Goal: Task Accomplishment & Management: Complete application form

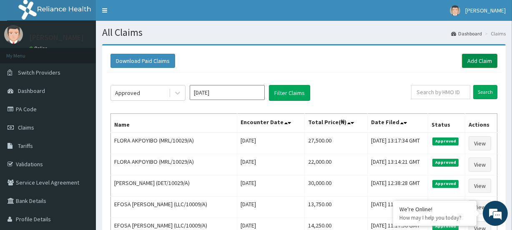
click at [475, 65] on link "Add Claim" at bounding box center [479, 61] width 35 height 14
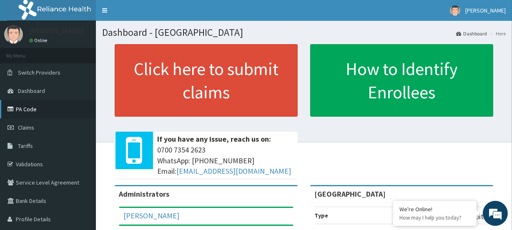
click at [30, 109] on link "PA Code" at bounding box center [48, 109] width 96 height 18
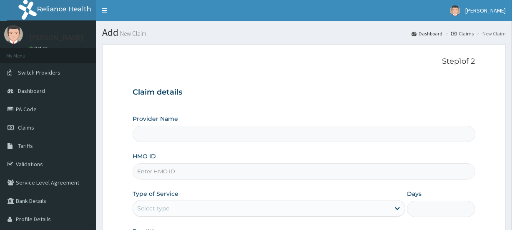
type input "[GEOGRAPHIC_DATA]"
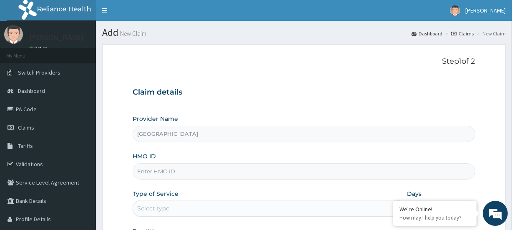
click at [153, 176] on input "HMO ID" at bounding box center [304, 171] width 342 height 16
paste input "IRR/10002/A"
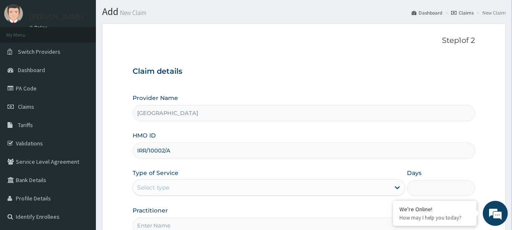
scroll to position [38, 0]
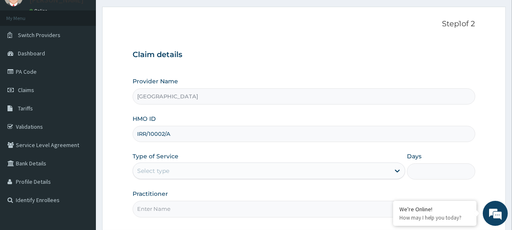
type input "IRR/10002/A"
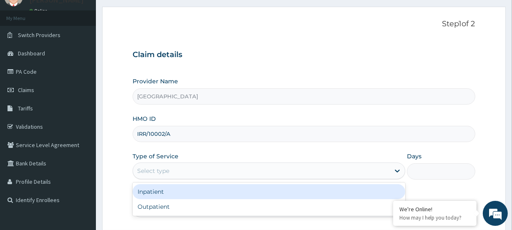
click at [154, 168] on div "Select type" at bounding box center [153, 171] width 32 height 8
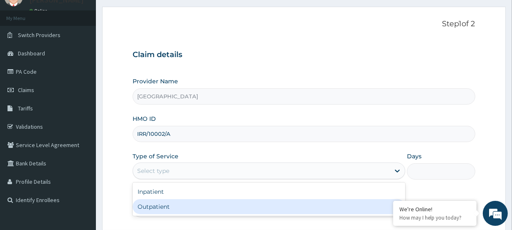
click at [166, 208] on div "Outpatient" at bounding box center [269, 206] width 273 height 15
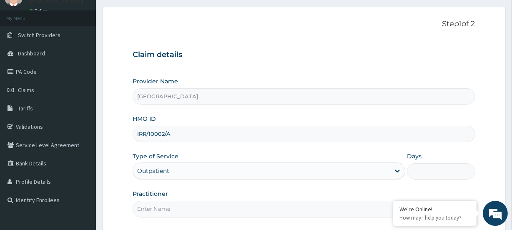
type input "1"
click at [153, 212] on input "Practitioner" at bounding box center [304, 209] width 342 height 16
paste input "Dr. Mirabel Nwosu"
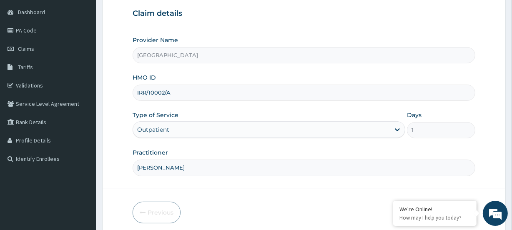
scroll to position [112, 0]
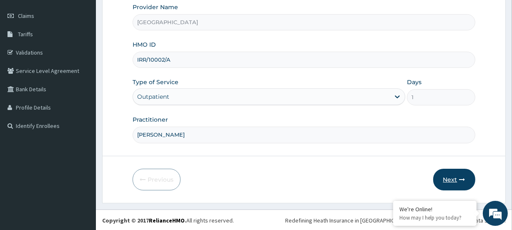
type input "Dr. Mirabel Nwosu"
click at [455, 181] on button "Next" at bounding box center [454, 180] width 42 height 22
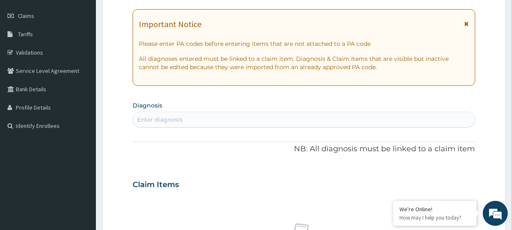
drag, startPoint x: 175, startPoint y: 120, endPoint x: 168, endPoint y: 124, distance: 8.6
click at [172, 121] on div "Enter diagnosis" at bounding box center [159, 120] width 45 height 8
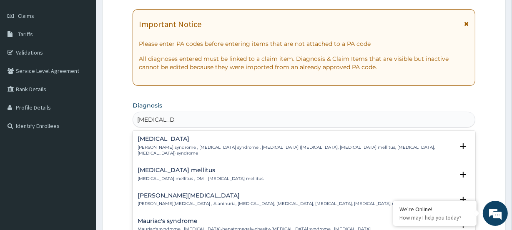
type input "DIABETES ME"
click at [166, 178] on p "Diabetes mellitus , DM - Diabetes mellitus" at bounding box center [201, 179] width 126 height 6
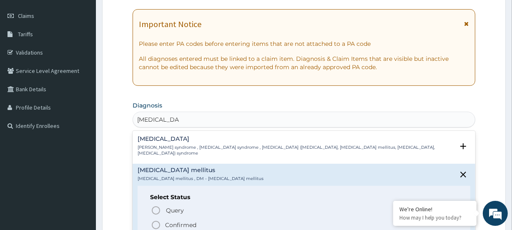
click at [158, 223] on icon "status option filled" at bounding box center [156, 225] width 10 height 10
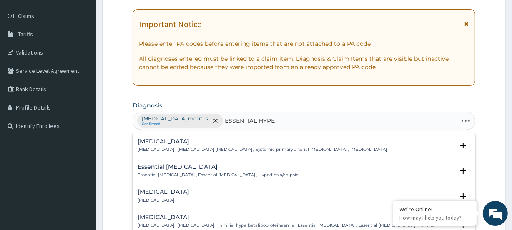
type input "ESSENTIAL HYPER"
click at [142, 144] on h4 "Essential hypertension" at bounding box center [262, 141] width 249 height 6
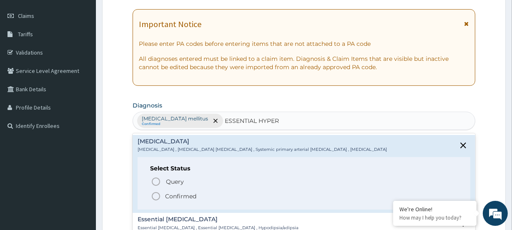
click at [158, 197] on icon "status option filled" at bounding box center [156, 196] width 10 height 10
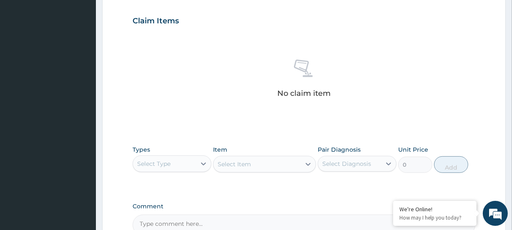
scroll to position [301, 0]
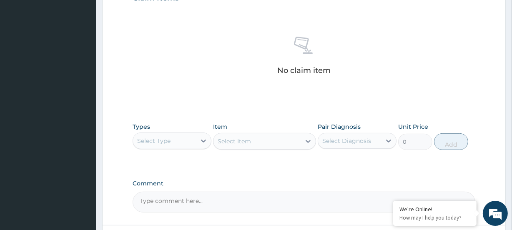
click at [158, 141] on div "Select Type" at bounding box center [153, 141] width 33 height 8
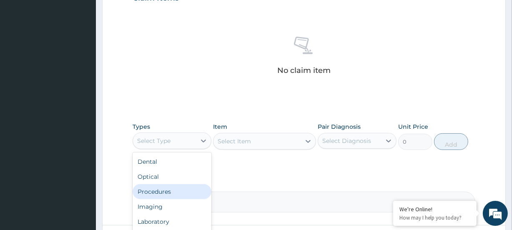
click at [163, 190] on div "Procedures" at bounding box center [172, 191] width 79 height 15
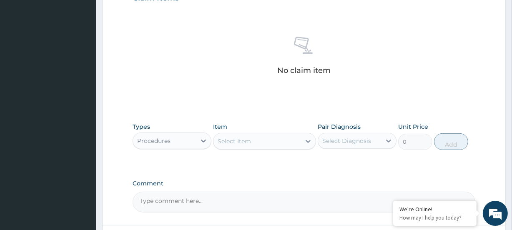
click at [246, 143] on div "Select Item" at bounding box center [234, 141] width 33 height 8
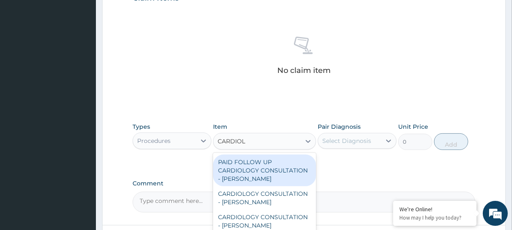
type input "CARDIOLO"
click at [247, 169] on div "PAID FOLLOW UP CARDIOLOGY CONSULTATION - DR BASIL" at bounding box center [264, 171] width 103 height 32
type input "21225"
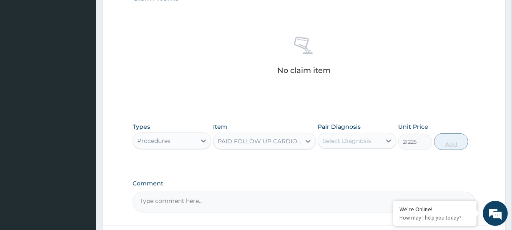
click at [249, 147] on div "PAID FOLLOW UP CARDIOLOGY CONSULTATION - DR BASIL" at bounding box center [257, 141] width 87 height 13
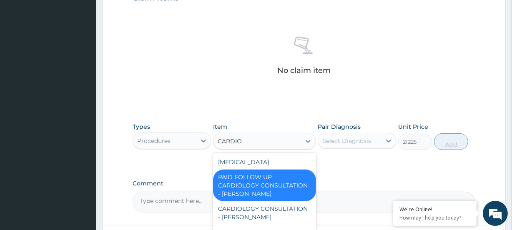
scroll to position [0, 0]
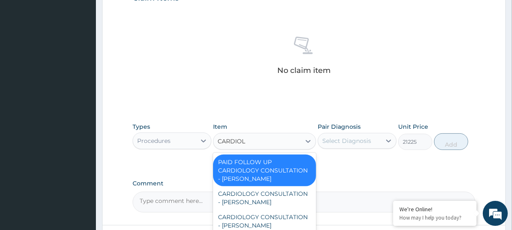
type input "CARDIOLO"
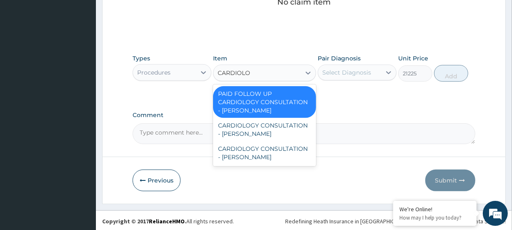
scroll to position [371, 0]
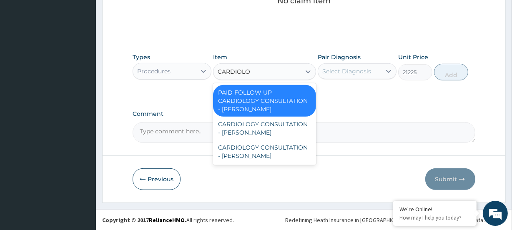
click at [246, 99] on div "PAID FOLLOW UP CARDIOLOGY CONSULTATION - DR BASIL" at bounding box center [264, 101] width 103 height 32
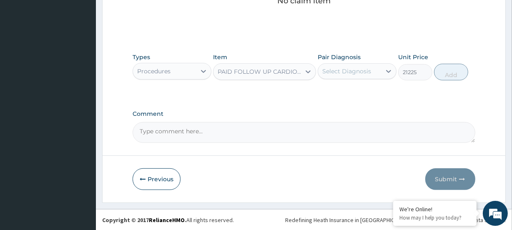
click at [338, 70] on div "Select Diagnosis" at bounding box center [346, 71] width 49 height 8
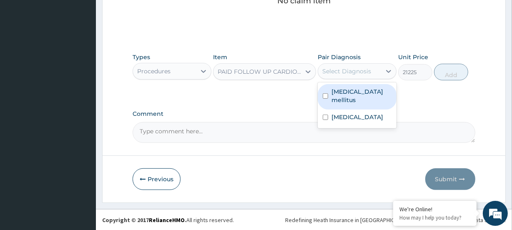
click at [342, 89] on label "Diabetes mellitus" at bounding box center [362, 96] width 60 height 17
checkbox input "true"
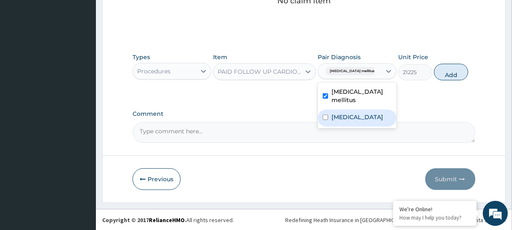
click at [345, 117] on label "Essential hypertension" at bounding box center [358, 117] width 52 height 8
checkbox input "true"
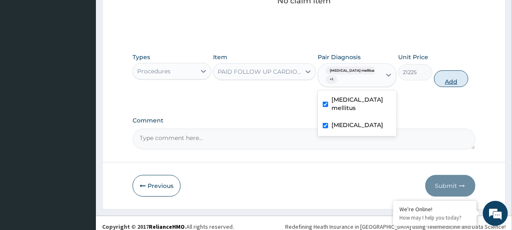
click at [458, 81] on button "Add" at bounding box center [451, 78] width 34 height 17
type input "0"
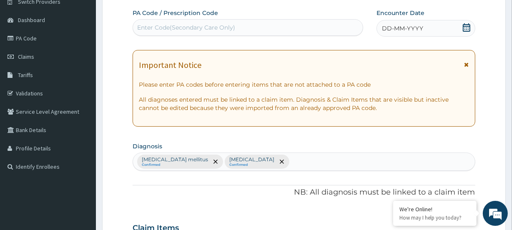
scroll to position [42, 0]
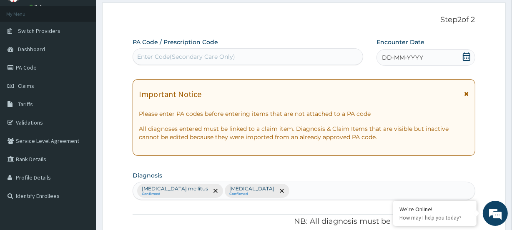
click at [468, 57] on icon at bounding box center [467, 57] width 8 height 8
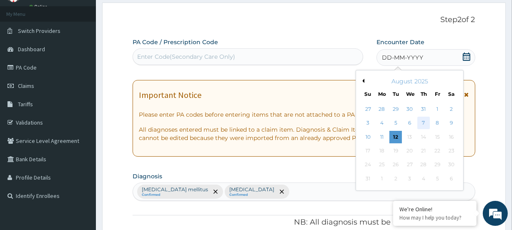
click at [424, 122] on div "7" at bounding box center [423, 123] width 13 height 13
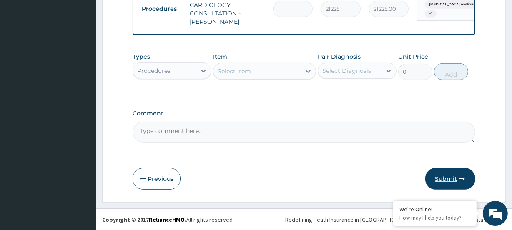
click at [451, 183] on button "Submit" at bounding box center [450, 179] width 50 height 22
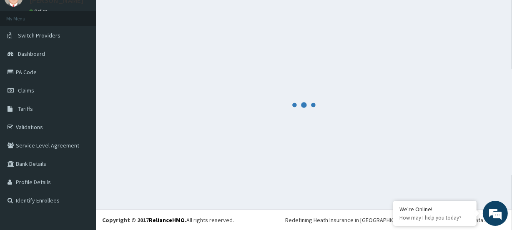
scroll to position [345, 0]
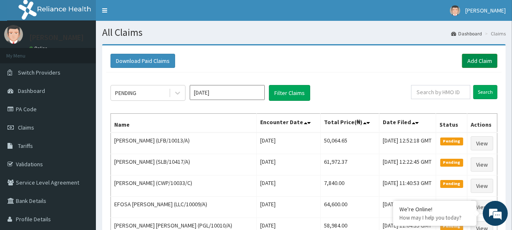
click at [478, 59] on link "Add Claim" at bounding box center [479, 61] width 35 height 14
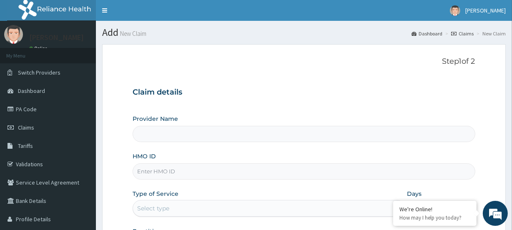
click at [166, 172] on input "HMO ID" at bounding box center [304, 171] width 342 height 16
type input "[GEOGRAPHIC_DATA]"
paste input "BUG/10004/A"
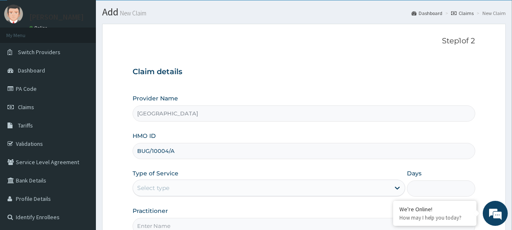
scroll to position [38, 0]
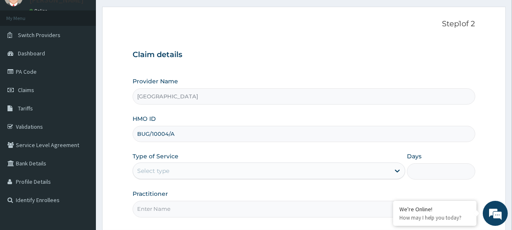
type input "BUG/10004/A"
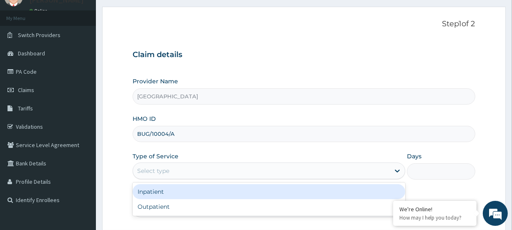
click at [150, 168] on div "Select type" at bounding box center [153, 171] width 32 height 8
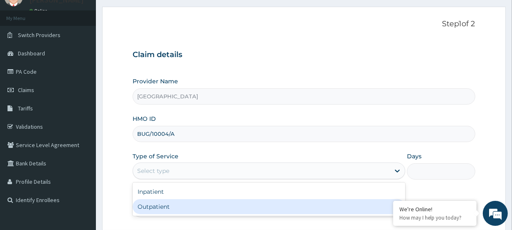
click at [161, 211] on div "Outpatient" at bounding box center [269, 206] width 273 height 15
type input "1"
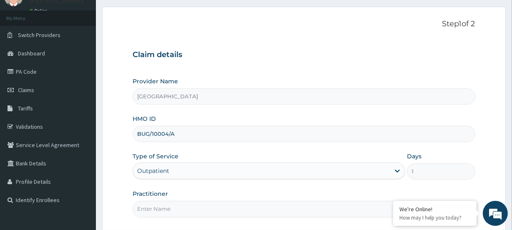
scroll to position [0, 0]
drag, startPoint x: 175, startPoint y: 212, endPoint x: 170, endPoint y: 214, distance: 5.0
click at [170, 214] on input "Practitioner" at bounding box center [304, 209] width 342 height 16
paste input "Chinwe Phelomena Onyia"
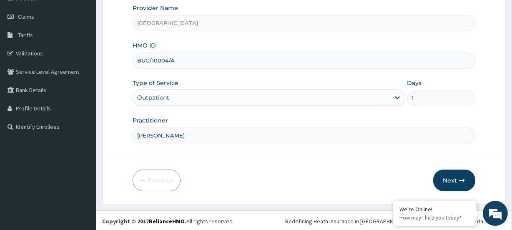
scroll to position [112, 0]
type input "Chinwe Phelomena Onyia"
click at [450, 183] on button "Next" at bounding box center [454, 180] width 42 height 22
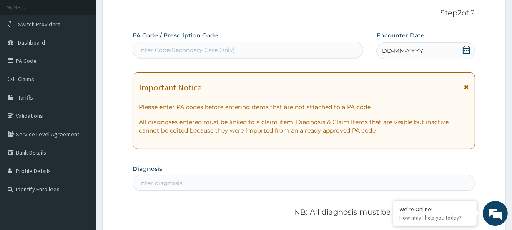
scroll to position [36, 0]
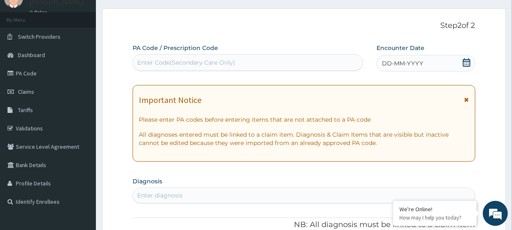
click at [162, 59] on div "Enter Code(Secondary Care Only)" at bounding box center [186, 62] width 98 height 8
paste input "PA/A460FE"
type input "PA/A460FE"
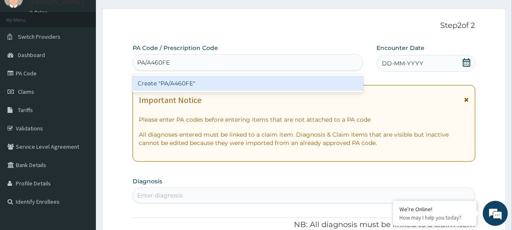
click at [163, 84] on div "Create "PA/A460FE"" at bounding box center [248, 83] width 230 height 15
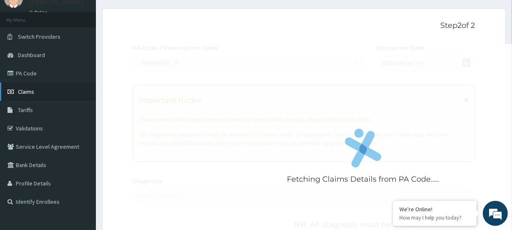
click at [30, 90] on span "Claims" at bounding box center [26, 92] width 16 height 8
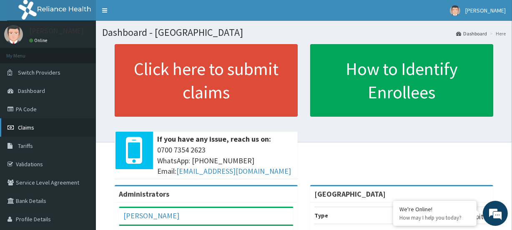
click at [38, 128] on link "Claims" at bounding box center [48, 127] width 96 height 18
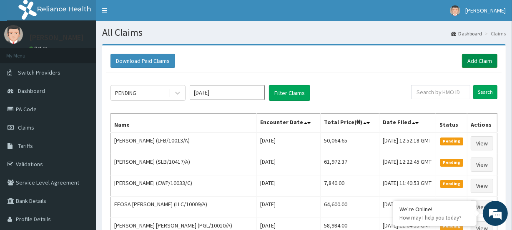
click at [476, 67] on link "Add Claim" at bounding box center [479, 61] width 35 height 14
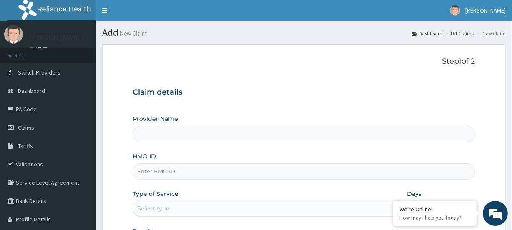
click at [158, 173] on input "HMO ID" at bounding box center [304, 171] width 342 height 16
type input "[GEOGRAPHIC_DATA]"
paste input "BUG/10004/A"
type input "BUG/10004/A"
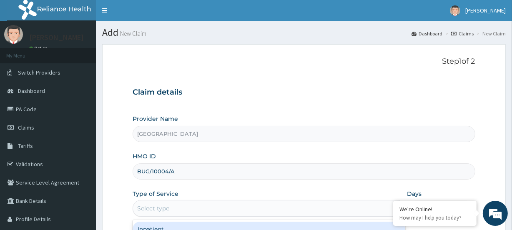
click at [155, 213] on div "Select type" at bounding box center [261, 208] width 257 height 13
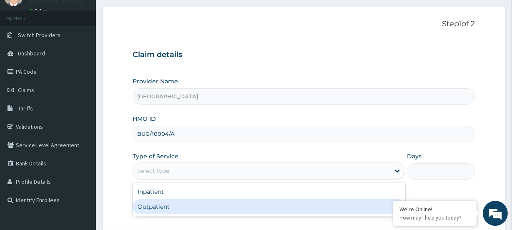
click at [160, 211] on div "Outpatient" at bounding box center [269, 206] width 273 height 15
type input "1"
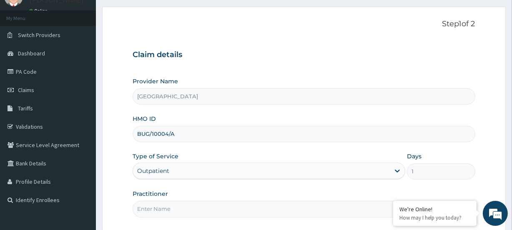
scroll to position [0, 0]
click at [166, 212] on input "Practitioner" at bounding box center [304, 209] width 342 height 16
paste input "Chinwe Phelomena Onyia"
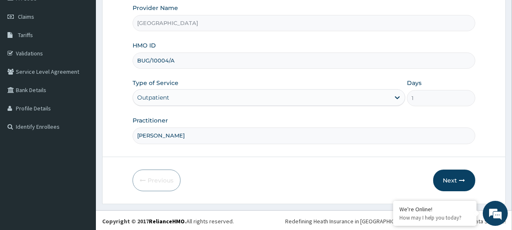
scroll to position [112, 0]
type input "Chinwe Phelomena Onyia"
click at [450, 176] on button "Next" at bounding box center [454, 180] width 42 height 22
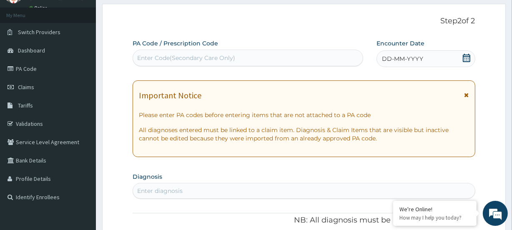
scroll to position [36, 0]
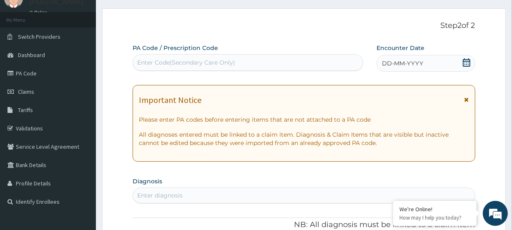
click at [155, 67] on div "Enter Code(Secondary Care Only)" at bounding box center [247, 62] width 229 height 13
paste input "PA/61DAB6"
type input "PA/61DAB6"
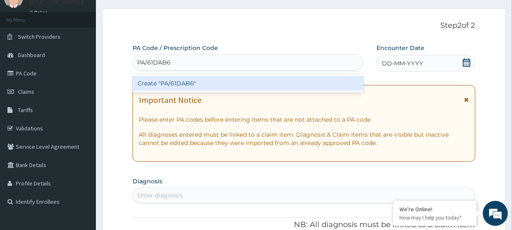
click at [153, 82] on div "Create "PA/61DAB6"" at bounding box center [248, 83] width 230 height 15
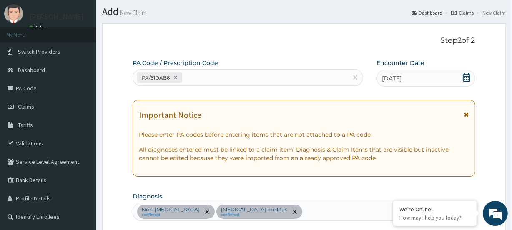
scroll to position [5, 0]
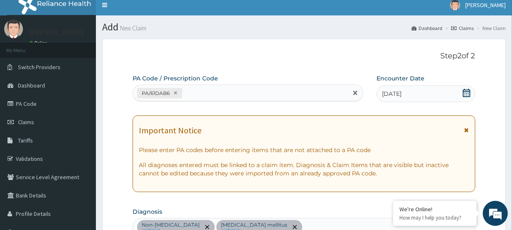
click at [191, 92] on div "PA/61DAB6" at bounding box center [240, 93] width 214 height 14
paste input "PA/A460FE"
type input "PA/A460FE"
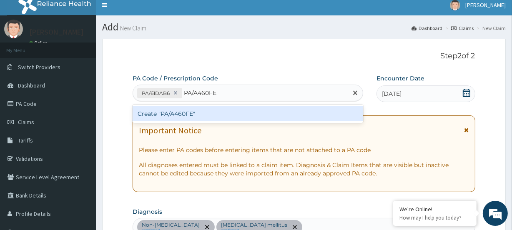
click at [186, 116] on div "Create "PA/A460FE"" at bounding box center [248, 113] width 230 height 15
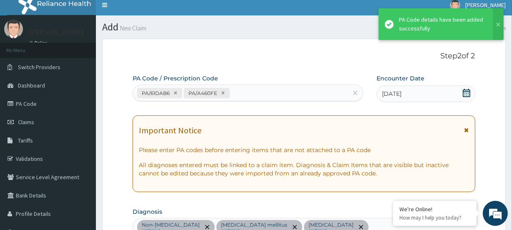
scroll to position [264, 0]
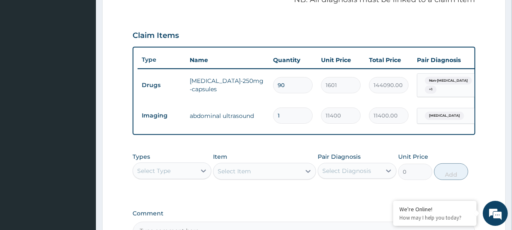
click at [159, 172] on div "Select Type" at bounding box center [153, 171] width 33 height 8
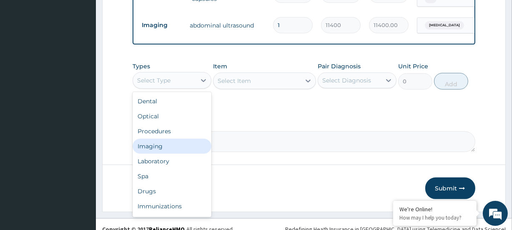
scroll to position [369, 0]
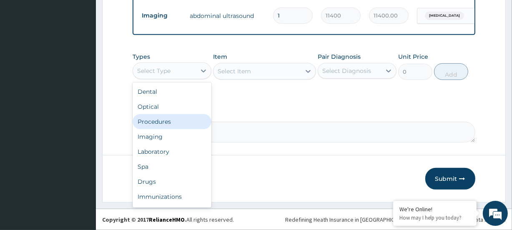
click at [162, 120] on div "Procedures" at bounding box center [172, 121] width 79 height 15
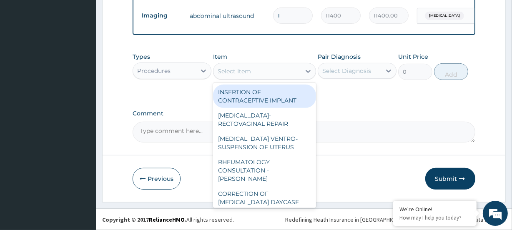
click at [235, 68] on div "Select Item" at bounding box center [234, 71] width 33 height 8
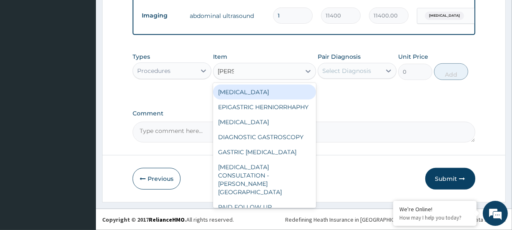
type input "GASTR"
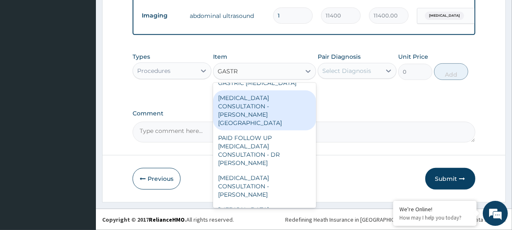
scroll to position [71, 0]
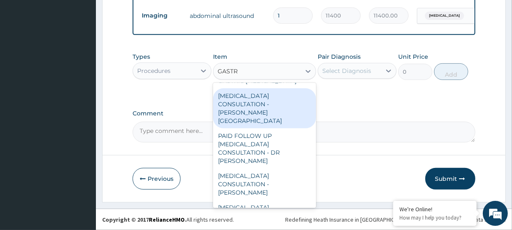
click at [264, 115] on div "GASTROENTEROLOGIST CONSULTATION - DR. ODEGHE" at bounding box center [264, 108] width 103 height 40
type input "39962.91651948432"
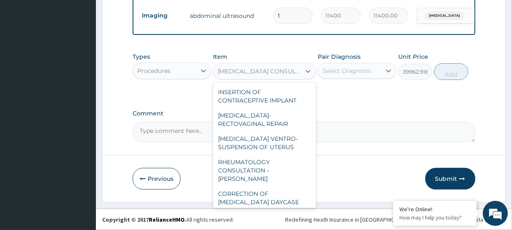
click at [259, 72] on div "GASTROENTEROLOGIST CONSULTATION - DR. ODEGHE" at bounding box center [259, 71] width 83 height 8
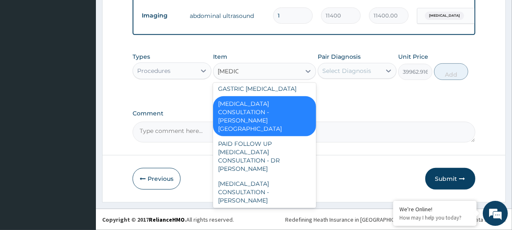
scroll to position [18, 0]
type input "GASTROE"
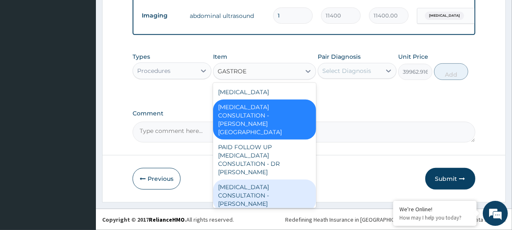
click at [247, 180] on div "GASTROENTEROLOGIST CONSULTATION - DR. OYELEKE" at bounding box center [264, 196] width 103 height 32
type input "35875"
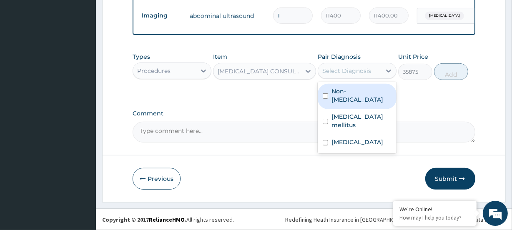
click at [347, 70] on div "Select Diagnosis" at bounding box center [346, 71] width 49 height 8
click at [343, 96] on label "Non-alcoholic fatty liver" at bounding box center [362, 95] width 60 height 17
checkbox input "true"
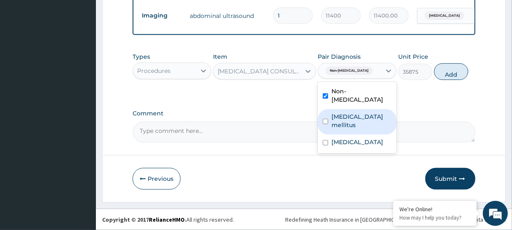
click at [349, 125] on label "Type 2 diabetes mellitus" at bounding box center [362, 121] width 60 height 17
checkbox input "true"
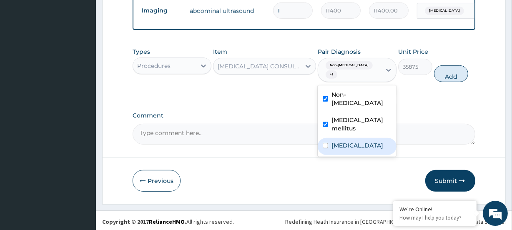
click at [356, 150] on label "Nonalcoholic steatohepatitis" at bounding box center [358, 145] width 52 height 8
checkbox input "true"
click at [453, 79] on button "Add" at bounding box center [451, 73] width 34 height 17
type input "0"
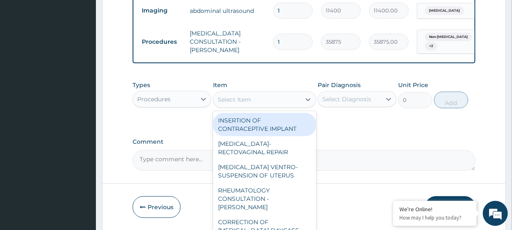
click at [241, 104] on div "Select Item" at bounding box center [234, 100] width 33 height 8
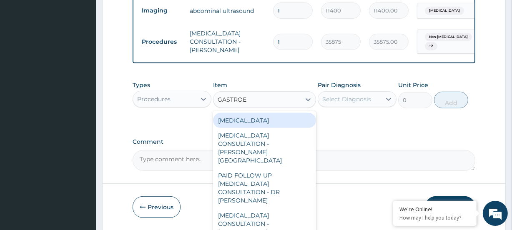
type input "GASTROEN"
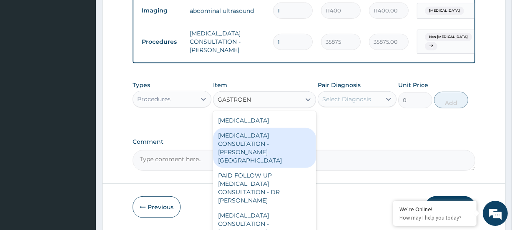
click at [271, 146] on div "GASTROENTEROLOGIST CONSULTATION - DR. ODEGHE" at bounding box center [264, 148] width 103 height 40
type input "39962.91651948432"
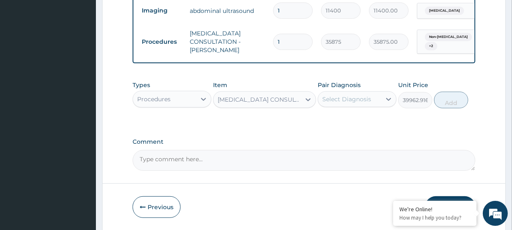
click at [346, 101] on div "Select Diagnosis" at bounding box center [346, 99] width 49 height 8
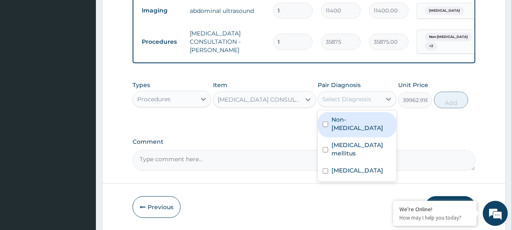
drag, startPoint x: 346, startPoint y: 125, endPoint x: 369, endPoint y: 143, distance: 28.8
click at [346, 125] on label "Non-alcoholic fatty liver" at bounding box center [362, 124] width 60 height 17
checkbox input "true"
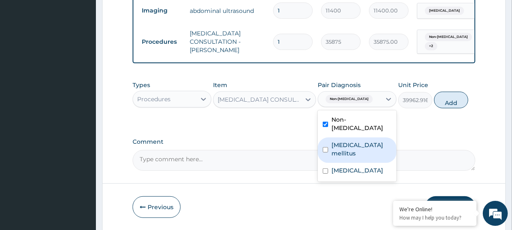
click at [357, 156] on label "Type 2 diabetes mellitus" at bounding box center [362, 149] width 60 height 17
checkbox input "true"
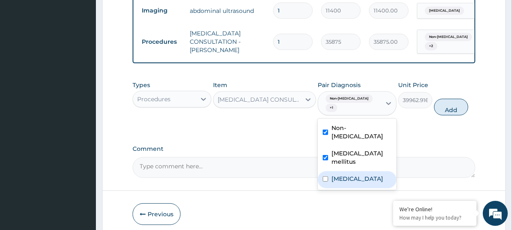
drag, startPoint x: 345, startPoint y: 187, endPoint x: 409, endPoint y: 168, distance: 66.8
click at [351, 183] on label "Nonalcoholic steatohepatitis" at bounding box center [358, 179] width 52 height 8
checkbox input "true"
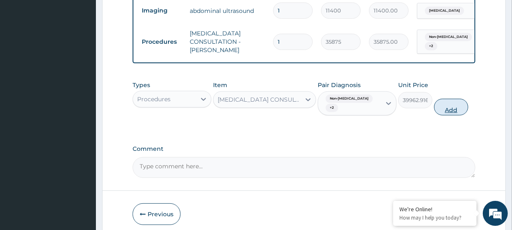
click at [447, 105] on button "Add" at bounding box center [451, 107] width 34 height 17
type input "0"
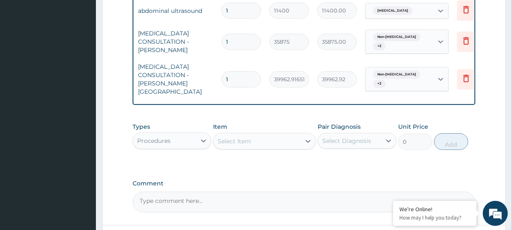
scroll to position [0, 75]
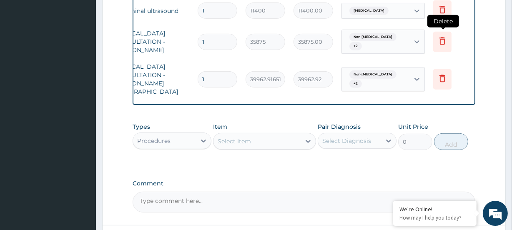
click at [440, 40] on icon at bounding box center [443, 41] width 6 height 8
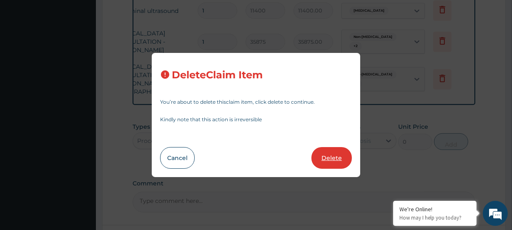
click at [318, 157] on button "Delete" at bounding box center [332, 158] width 40 height 22
type input "39962.91651948432"
type input "39962.92"
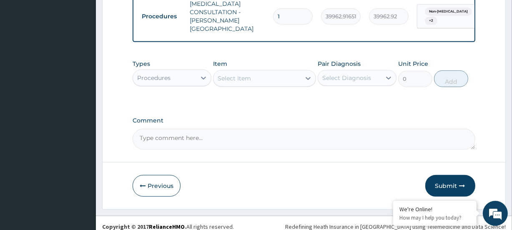
scroll to position [402, 0]
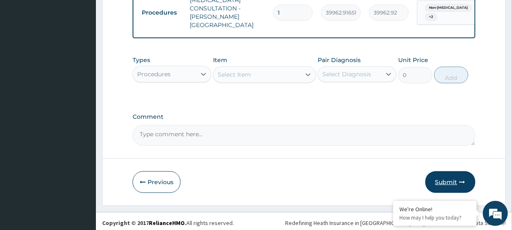
click at [455, 176] on button "Submit" at bounding box center [450, 182] width 50 height 22
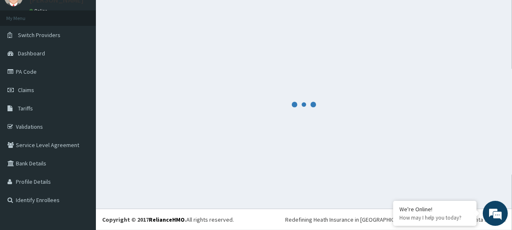
scroll to position [37, 0]
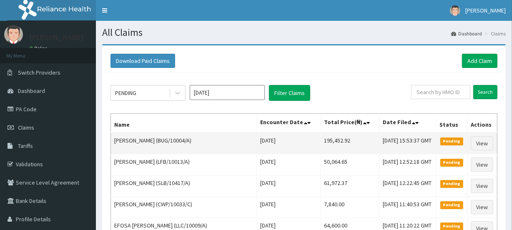
drag, startPoint x: 304, startPoint y: 143, endPoint x: 347, endPoint y: 151, distance: 43.5
click at [347, 151] on tr "NASIR GIWA (BUG/10004/A) Fri Aug 08 2025 195,452.92 Tue, 12 Aug 2025 15:53:37 G…" at bounding box center [304, 144] width 387 height 22
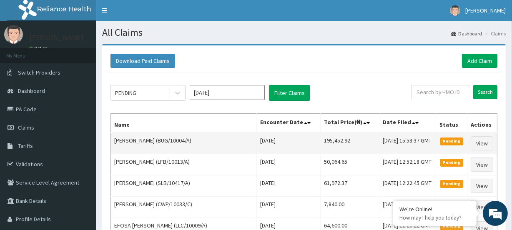
copy tr "195,452.92"
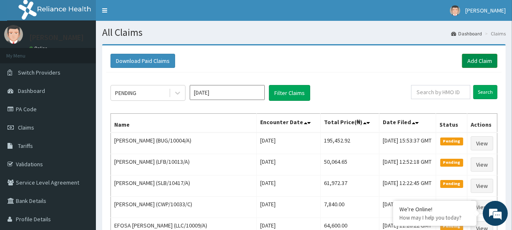
click at [488, 60] on link "Add Claim" at bounding box center [479, 61] width 35 height 14
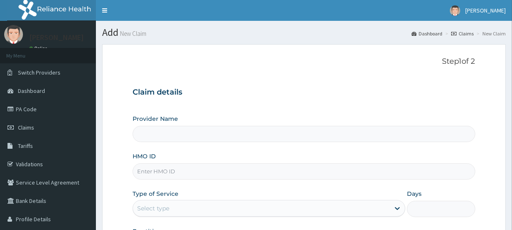
click at [158, 167] on input "HMO ID" at bounding box center [304, 171] width 342 height 16
type input "[GEOGRAPHIC_DATA]"
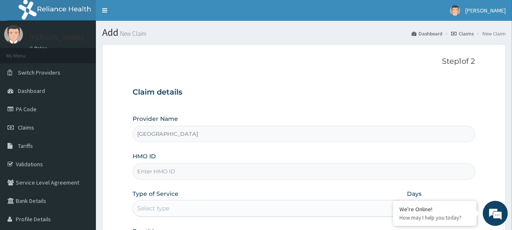
paste input "BUG/10004/B"
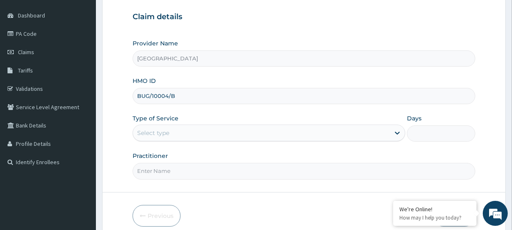
type input "BUG/10004/B"
click at [146, 133] on div "Select type" at bounding box center [153, 133] width 32 height 8
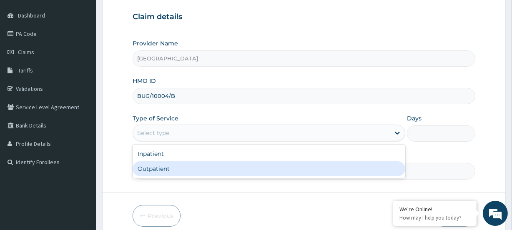
click at [154, 172] on div "Outpatient" at bounding box center [269, 168] width 273 height 15
type input "1"
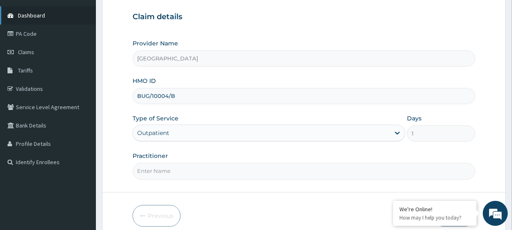
scroll to position [0, 0]
click at [146, 174] on input "Practitioner" at bounding box center [304, 171] width 342 height 16
paste input "Nwamaka [PERSON_NAME]"
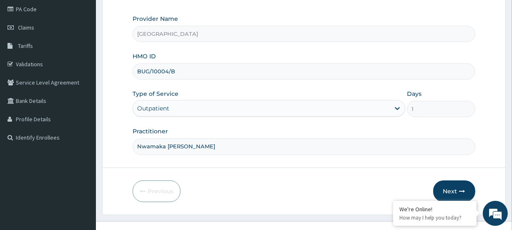
scroll to position [112, 0]
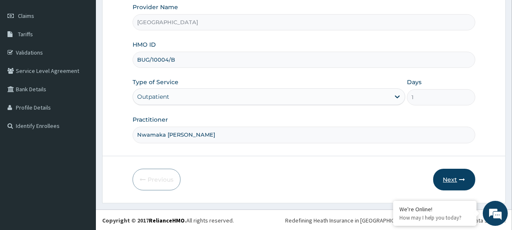
type input "Nwamaka [PERSON_NAME]"
click at [468, 179] on button "Next" at bounding box center [454, 180] width 42 height 22
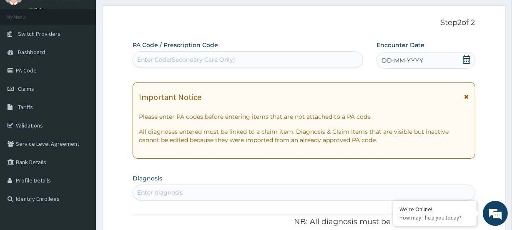
scroll to position [36, 0]
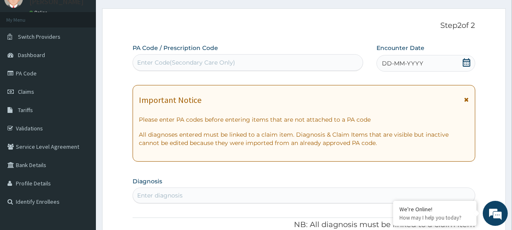
click at [158, 63] on div "Enter Code(Secondary Care Only)" at bounding box center [186, 62] width 98 height 8
paste input "PA/82F30E"
type input "PA/82F30E"
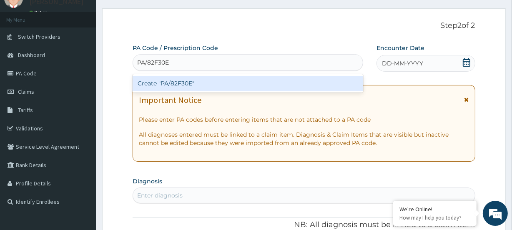
click at [152, 83] on div "Create "PA/82F30E"" at bounding box center [248, 83] width 230 height 15
